Goal: Transaction & Acquisition: Purchase product/service

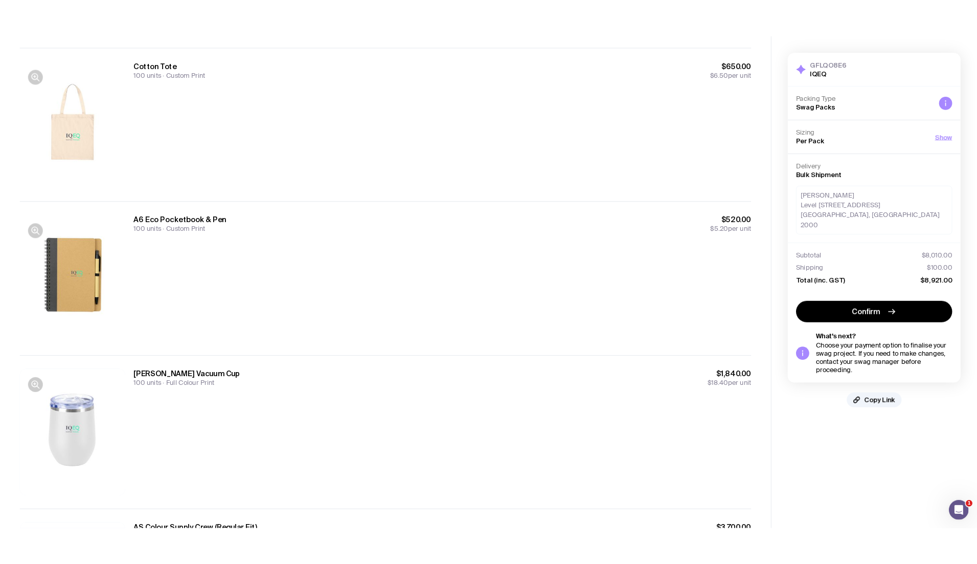
scroll to position [448, 0]
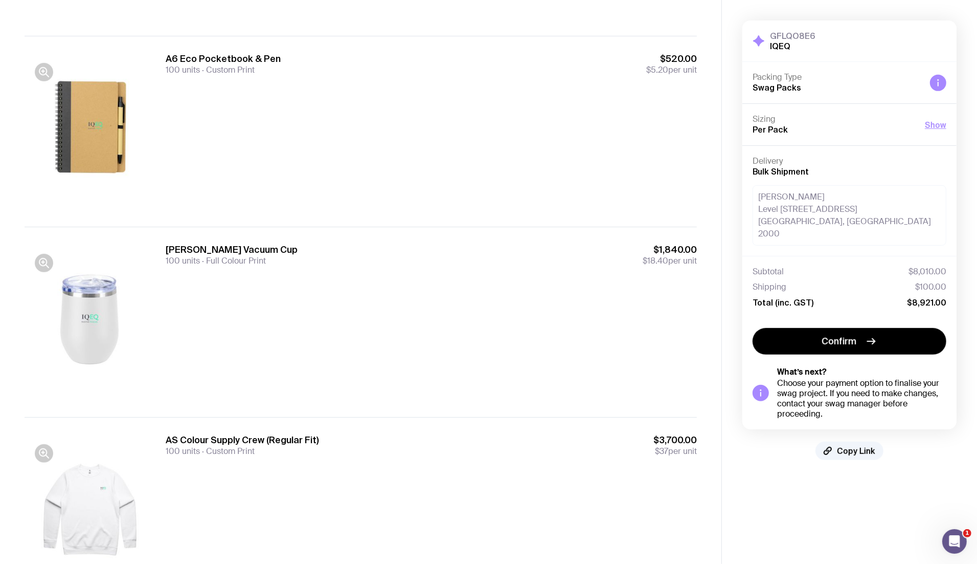
click at [802, 205] on div "[PERSON_NAME] [STREET_ADDRESS]" at bounding box center [850, 215] width 194 height 60
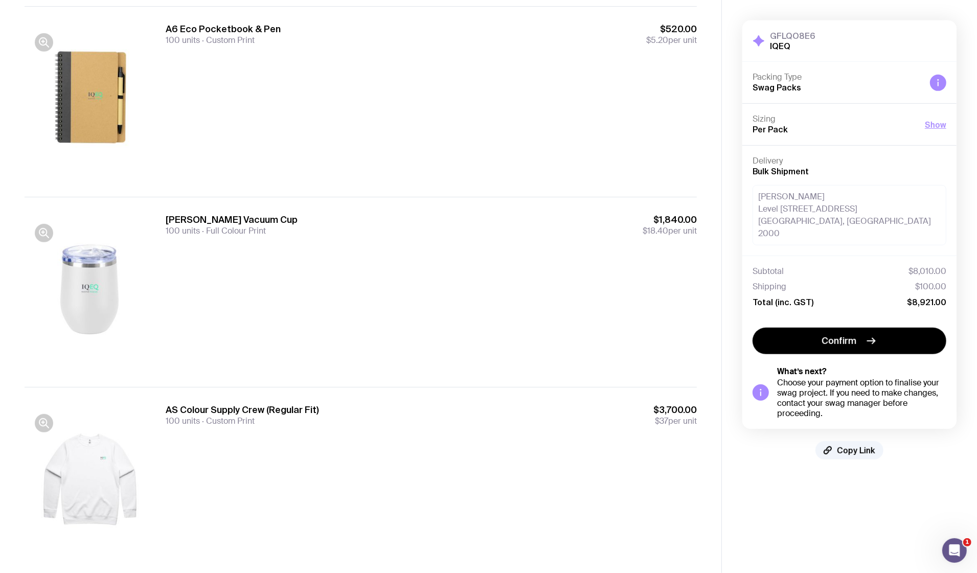
scroll to position [502, 0]
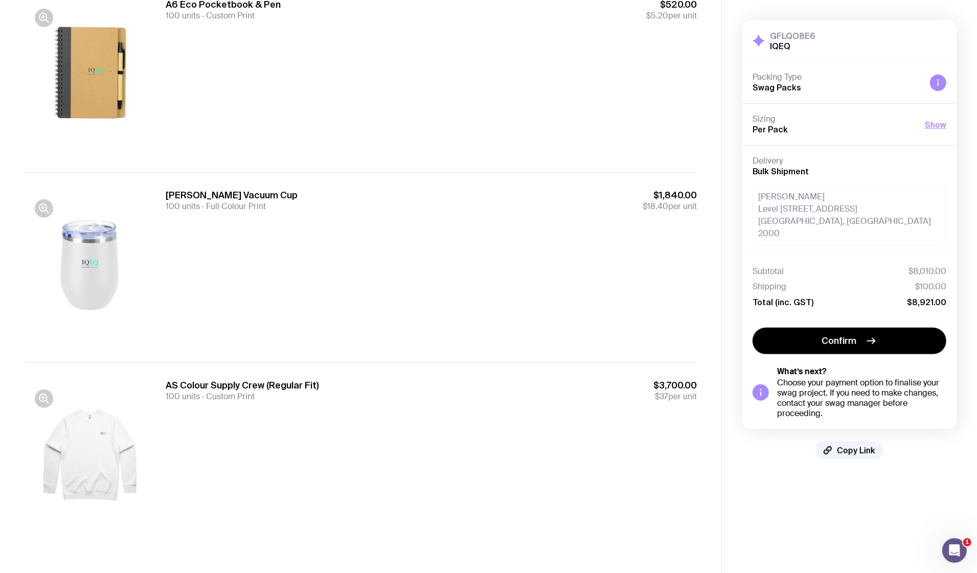
click at [786, 523] on aside "GFLQO8E6 IQEQ Hide Details Packing Type Swag Packs Sizing Per Pack Show Men’s /…" at bounding box center [850, 35] width 256 height 1075
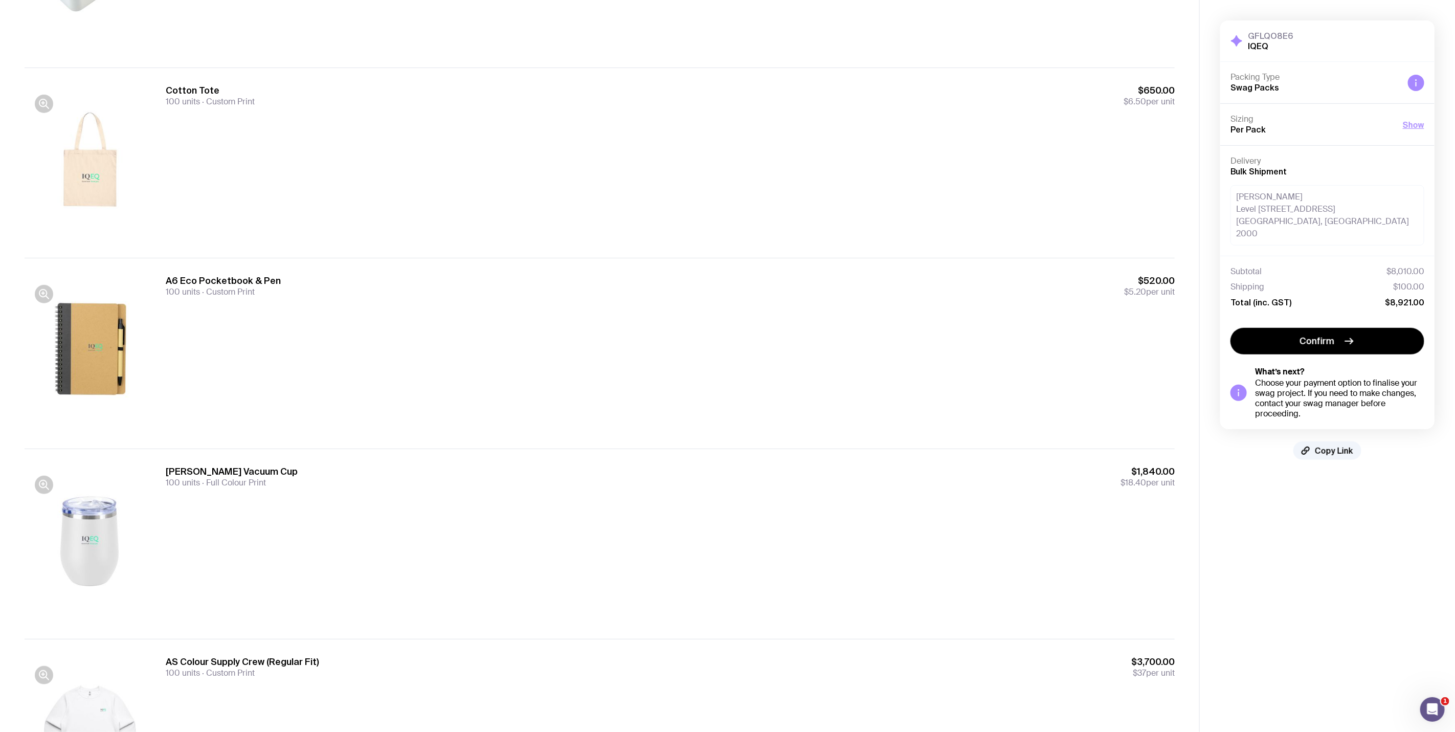
scroll to position [344, 0]
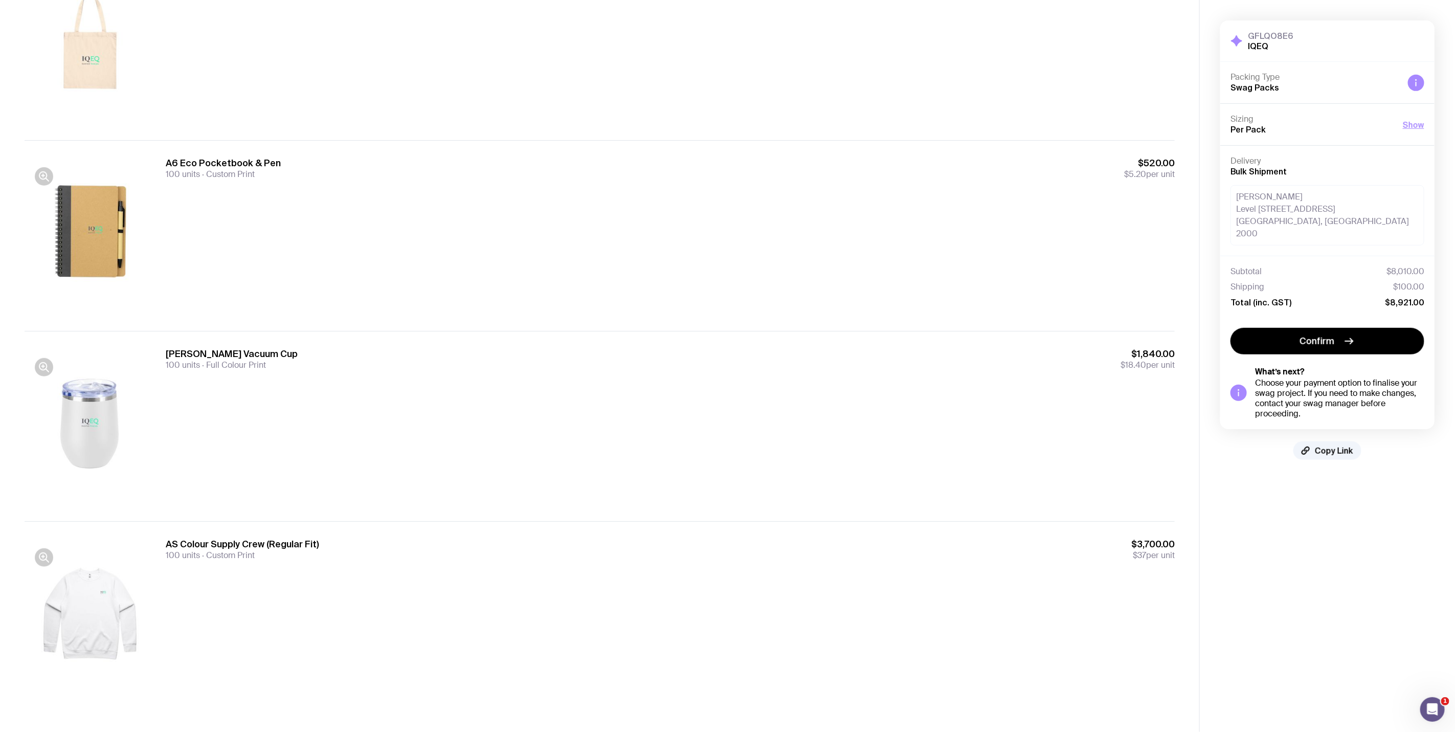
drag, startPoint x: 721, startPoint y: 255, endPoint x: 570, endPoint y: 699, distance: 469.1
click at [570, 573] on div "AS Colour Supply Crew (Regular Fit) 100 units Custom Print $3,700.00 $37 per un…" at bounding box center [600, 616] width 1150 height 190
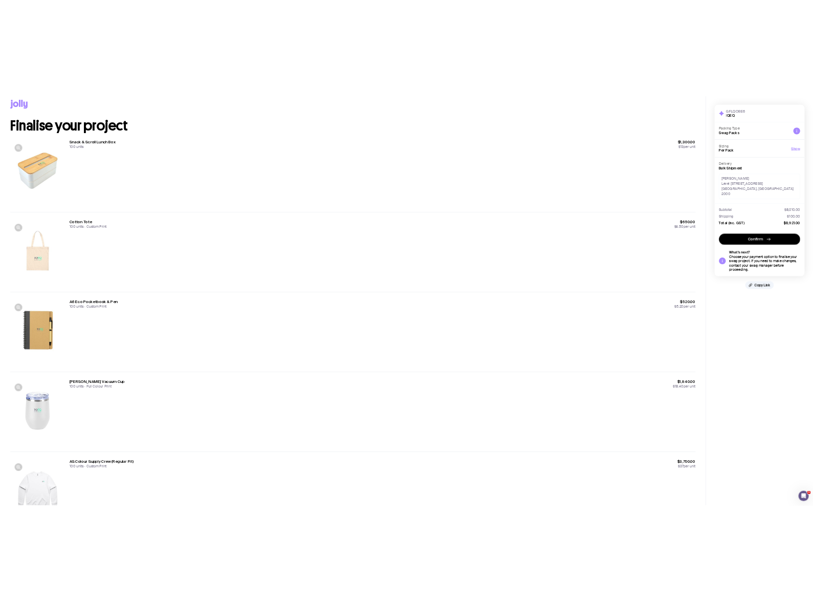
scroll to position [37, 0]
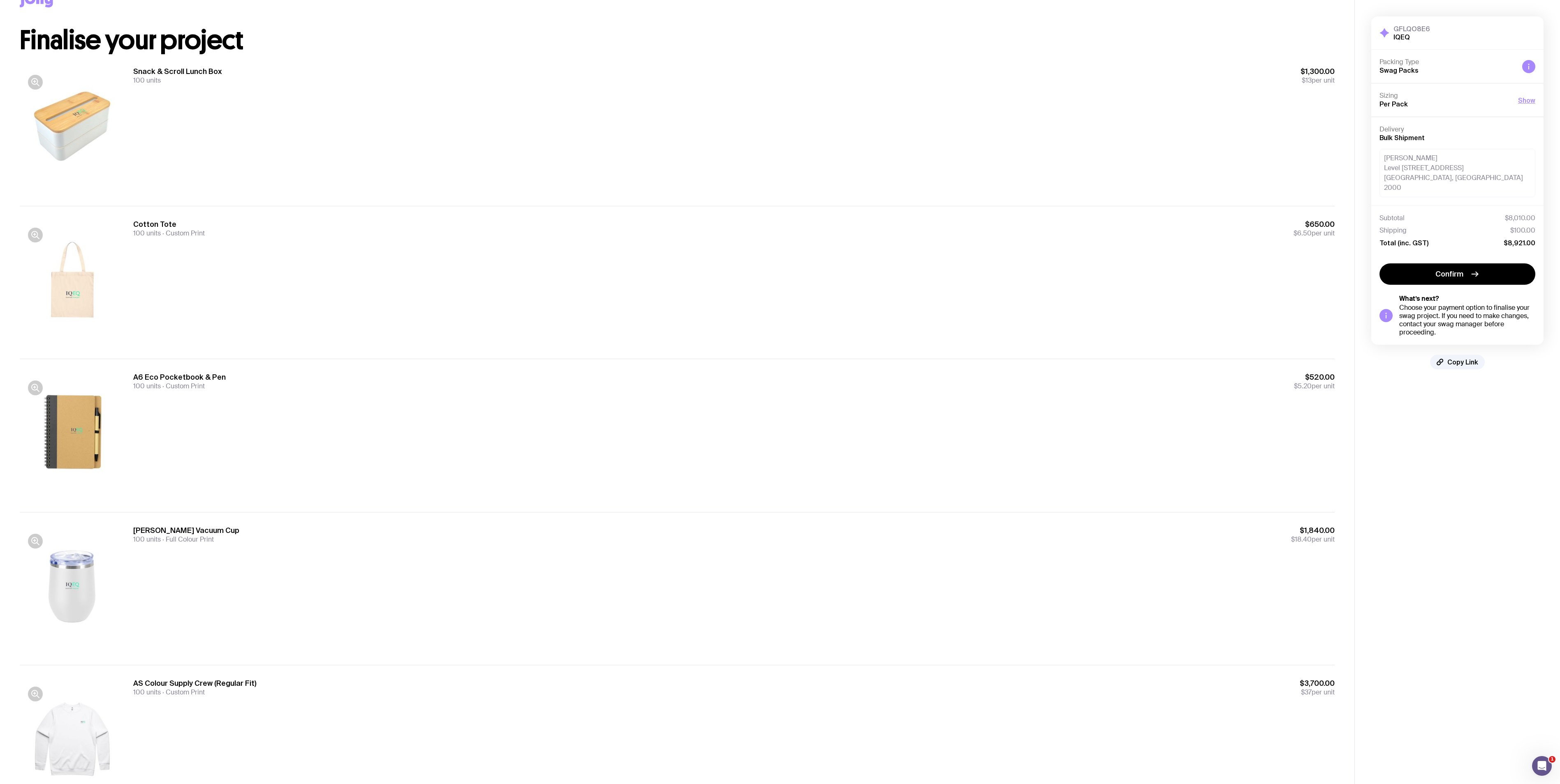
click at [785, 460] on aside "GFLQO8E6 IQEQ Hide Details Packing Type Swag Packs Sizing Per Pack Show Men’s /…" at bounding box center [1457, 402] width 206 height 864
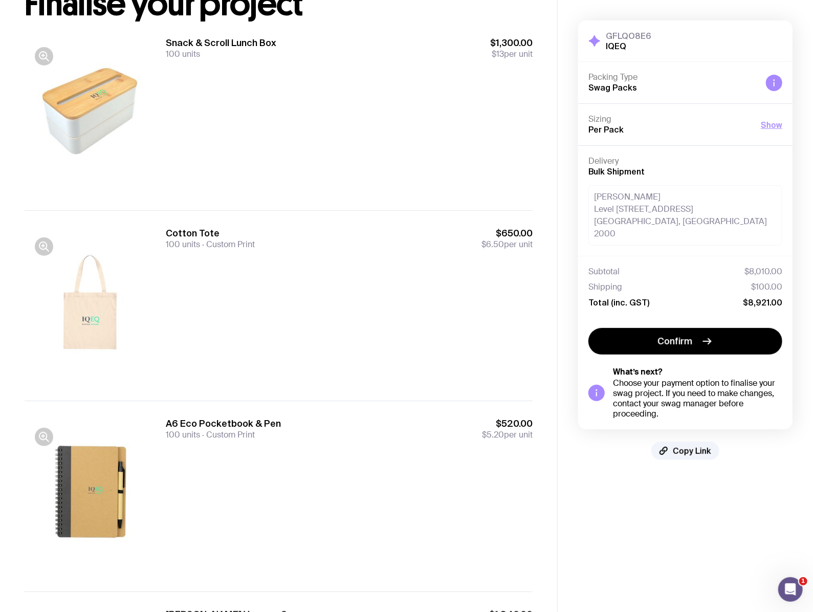
scroll to position [54, 0]
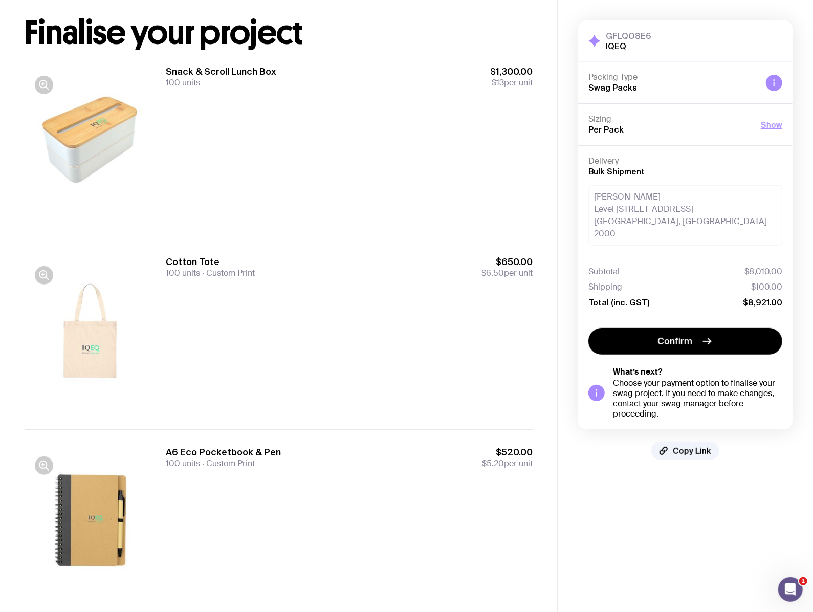
click at [310, 162] on div "Snack & Scroll Lunch Box 100 units $1,300.00 $13 per unit" at bounding box center [349, 143] width 367 height 157
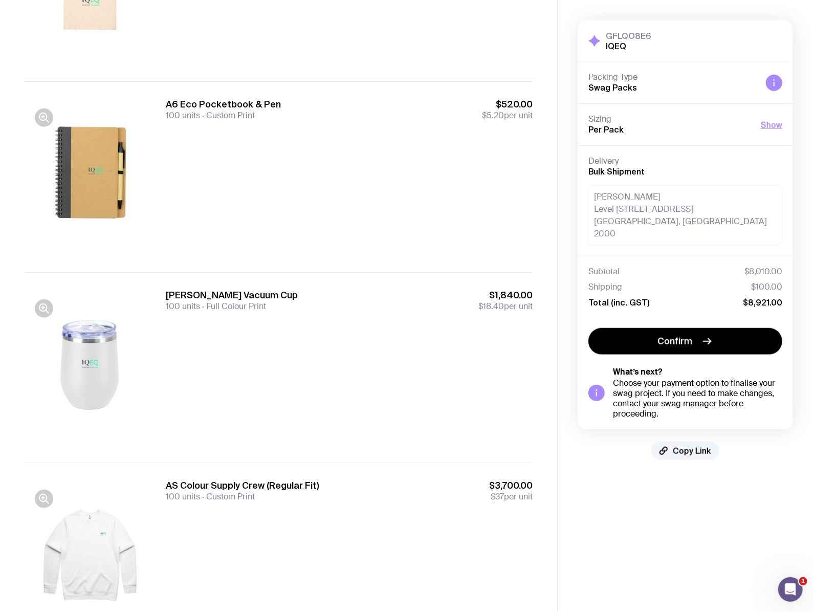
scroll to position [463, 0]
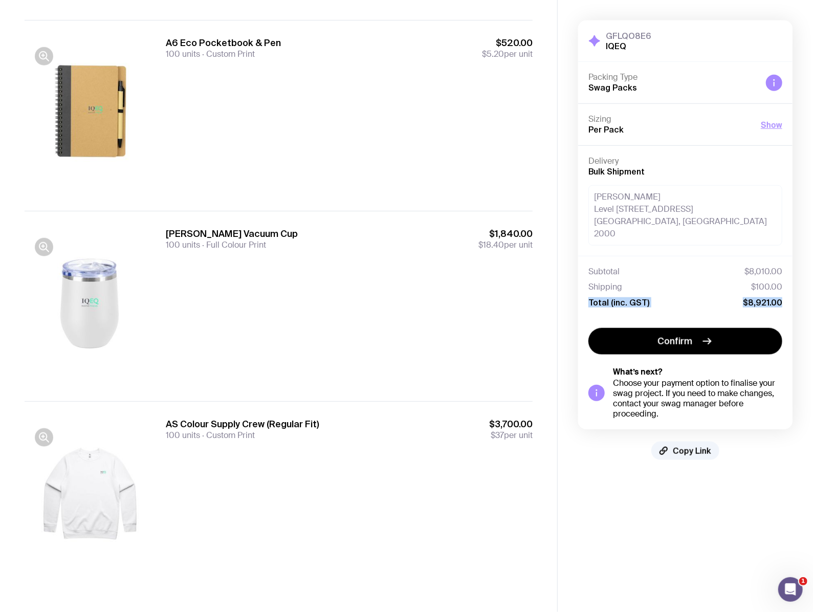
drag, startPoint x: 787, startPoint y: 295, endPoint x: 575, endPoint y: 289, distance: 211.8
click at [575, 289] on div "GFLQO8E6 IQEQ Hide Details Packing Type Swag Packs Sizing Per Pack Show Men’s /…" at bounding box center [685, 240] width 255 height 480
copy div "Total (inc. GST) $8,921.00"
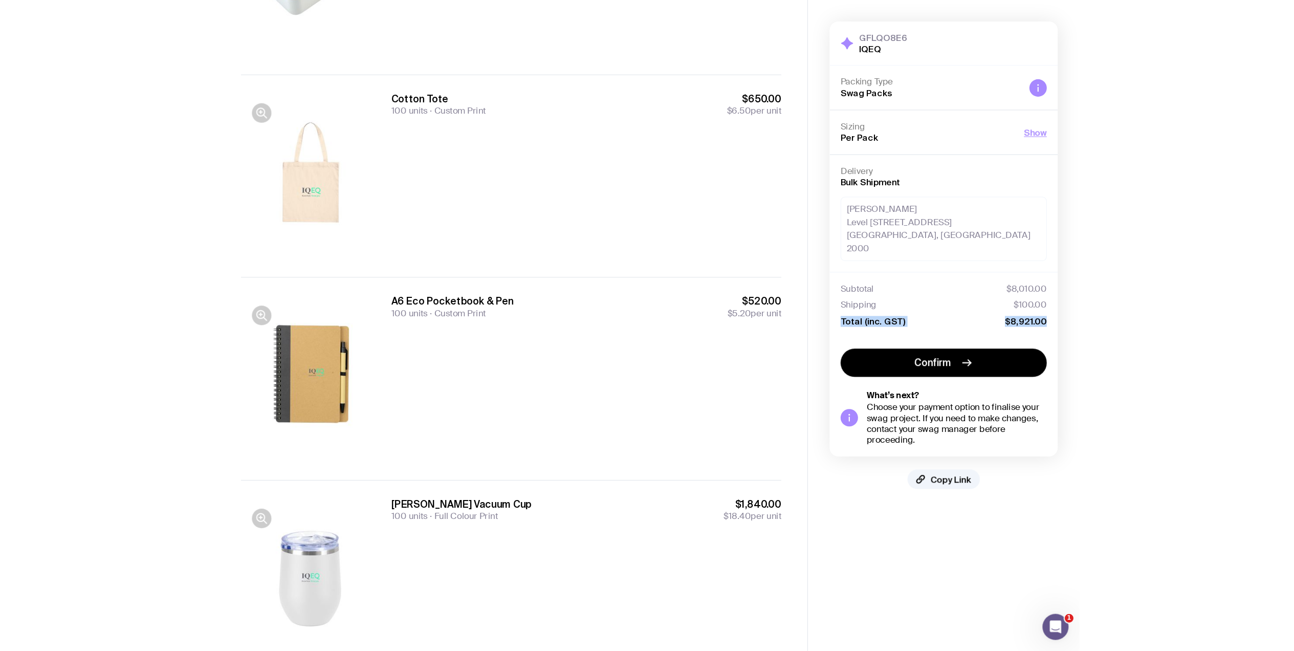
scroll to position [0, 0]
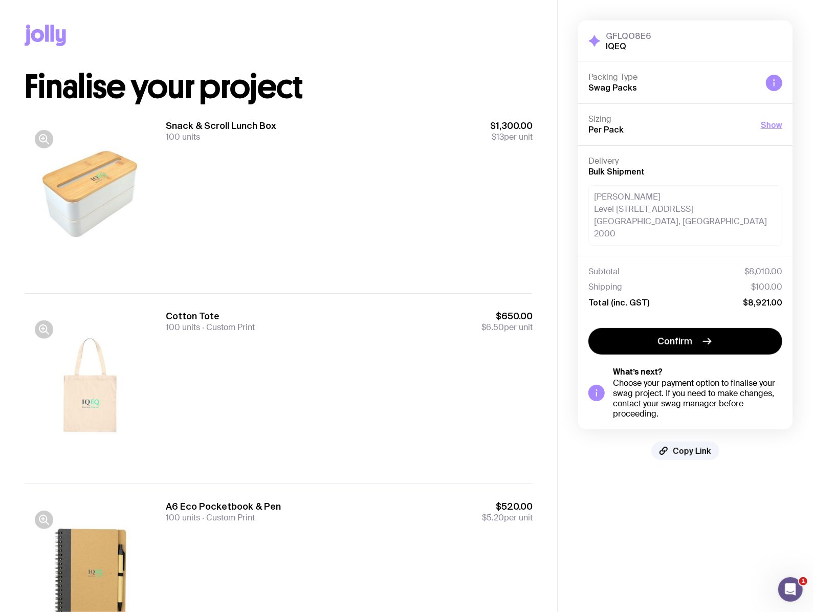
click at [671, 206] on div "[PERSON_NAME] [STREET_ADDRESS]" at bounding box center [685, 215] width 194 height 60
click at [361, 179] on div "Snack & Scroll Lunch Box 100 units $1,300.00 $13 per unit" at bounding box center [349, 198] width 367 height 157
